Goal: Find specific page/section: Find specific page/section

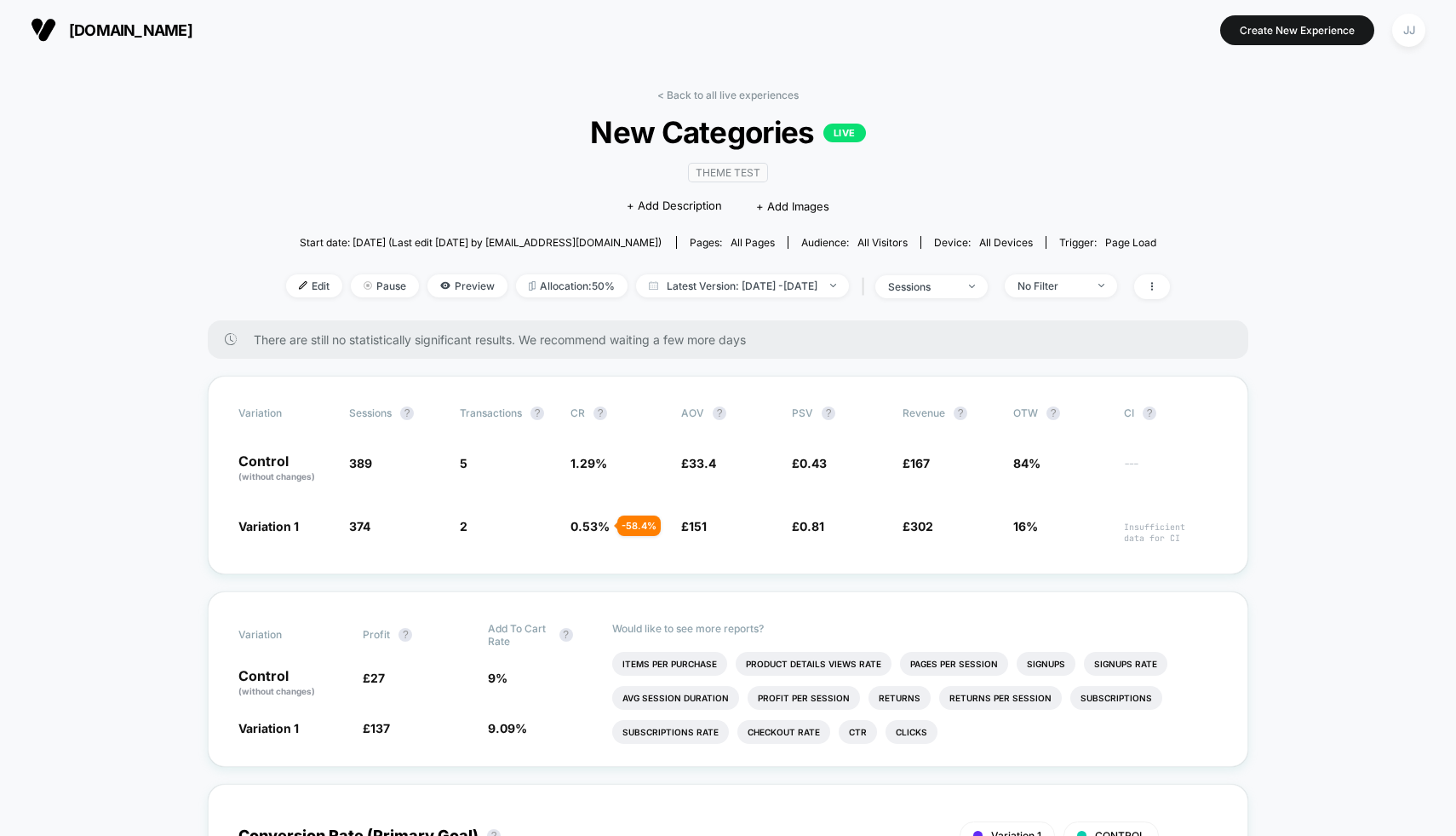
click at [151, 31] on span "[DOMAIN_NAME]" at bounding box center [130, 30] width 124 height 18
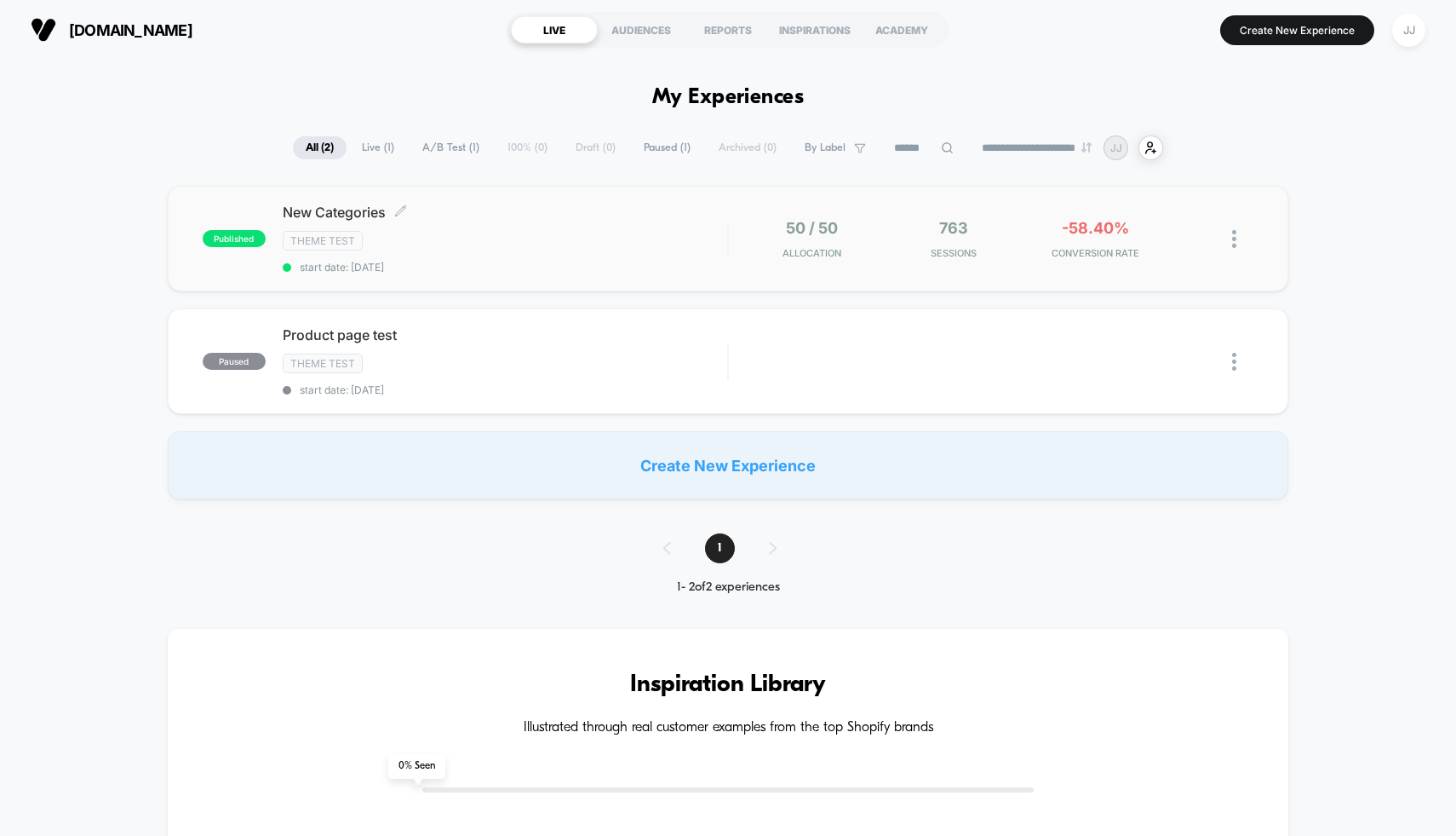
click at [572, 231] on div "Theme Test" at bounding box center [505, 241] width 445 height 20
